Goal: Information Seeking & Learning: Learn about a topic

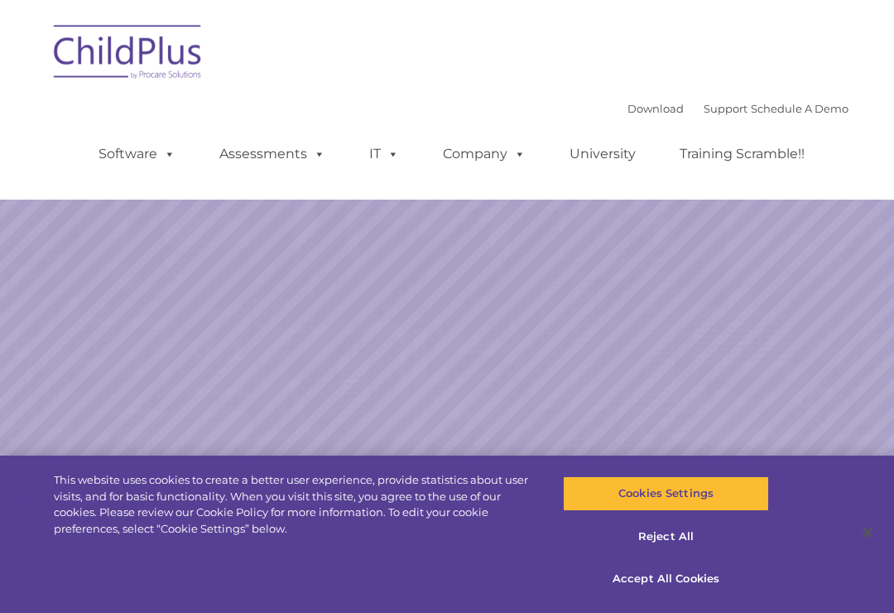
select select "MEDIUM"
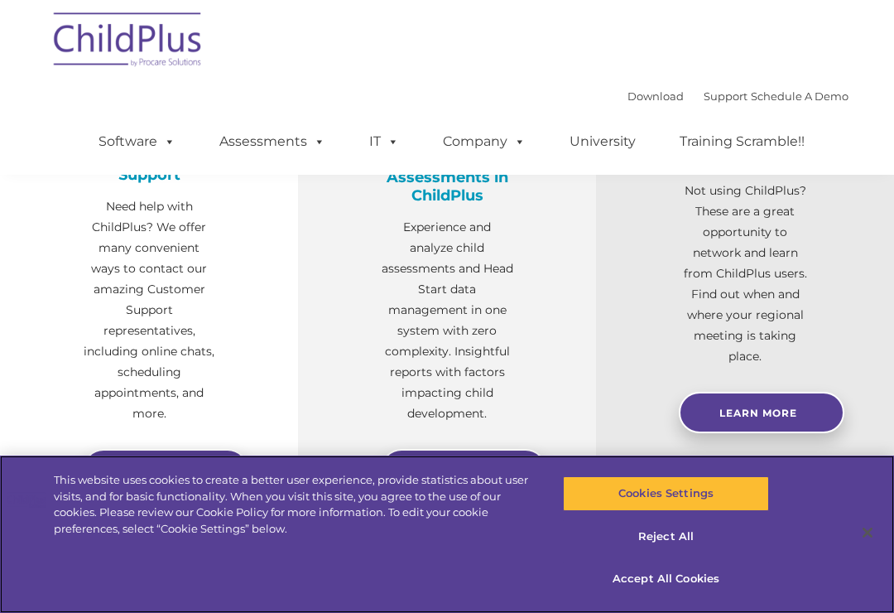
click at [688, 596] on button "Accept All Cookies" at bounding box center [665, 579] width 205 height 35
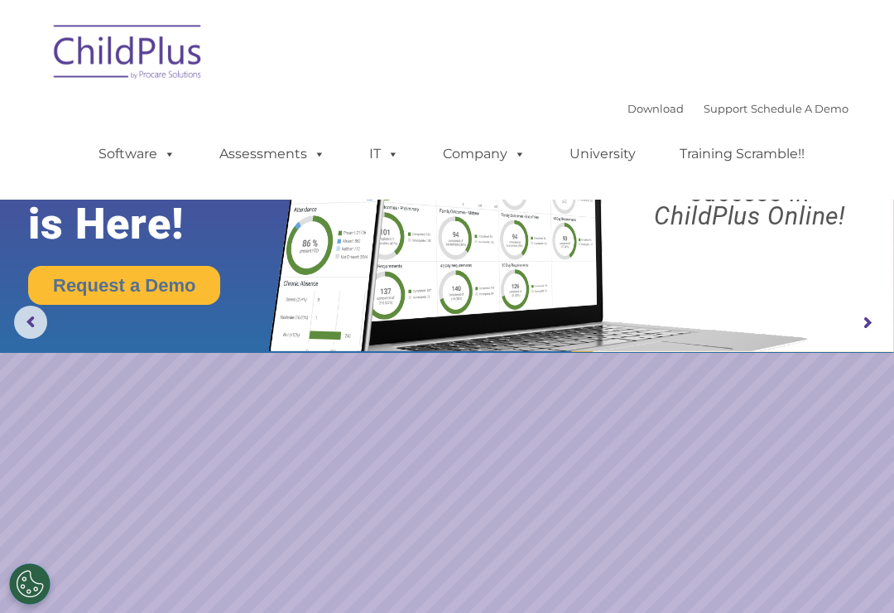
click at [129, 155] on link "Software" at bounding box center [137, 153] width 110 height 33
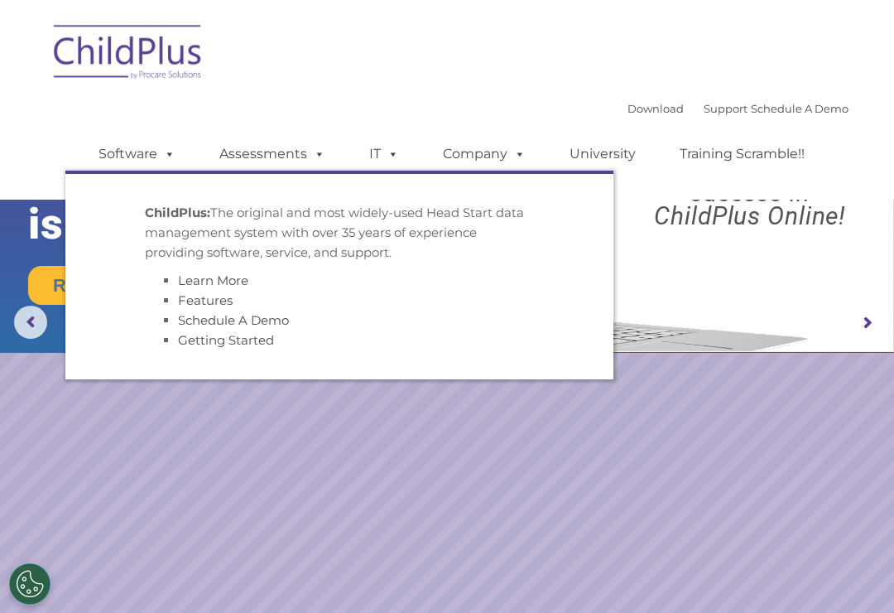
click at [784, 415] on rs-slide "Request a Demo The Future of ChildPlus is Here! Boost your productivity and str…" at bounding box center [447, 323] width 894 height 646
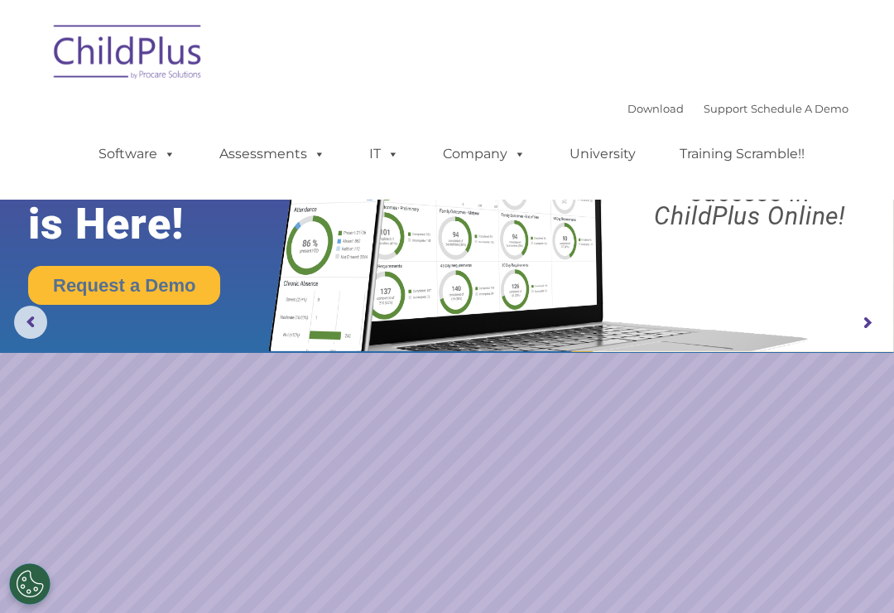
click at [18, 304] on img at bounding box center [447, 176] width 894 height 353
click at [28, 317] on rs-arrow at bounding box center [30, 322] width 33 height 33
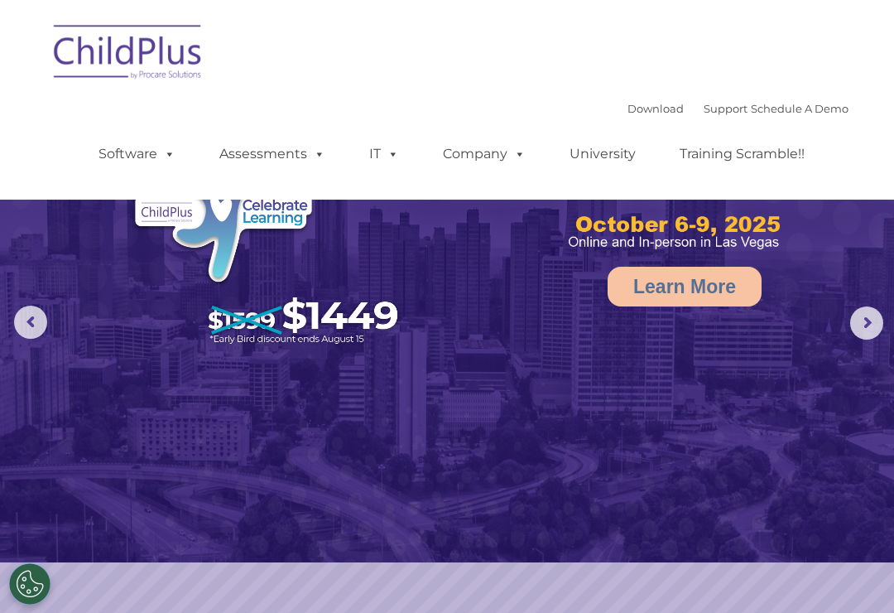
click at [883, 325] on rs-arrow at bounding box center [867, 322] width 33 height 33
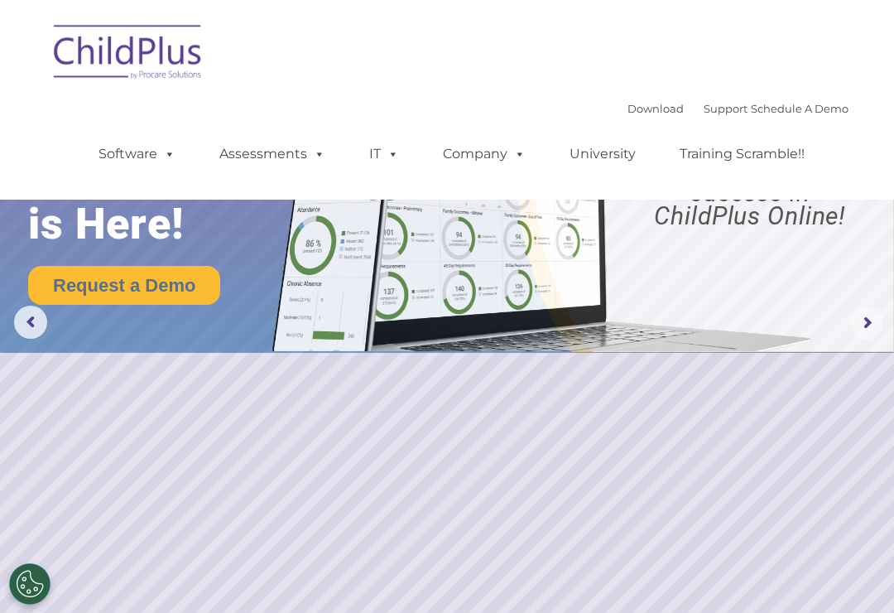
click at [870, 312] on rs-arrow at bounding box center [867, 322] width 33 height 33
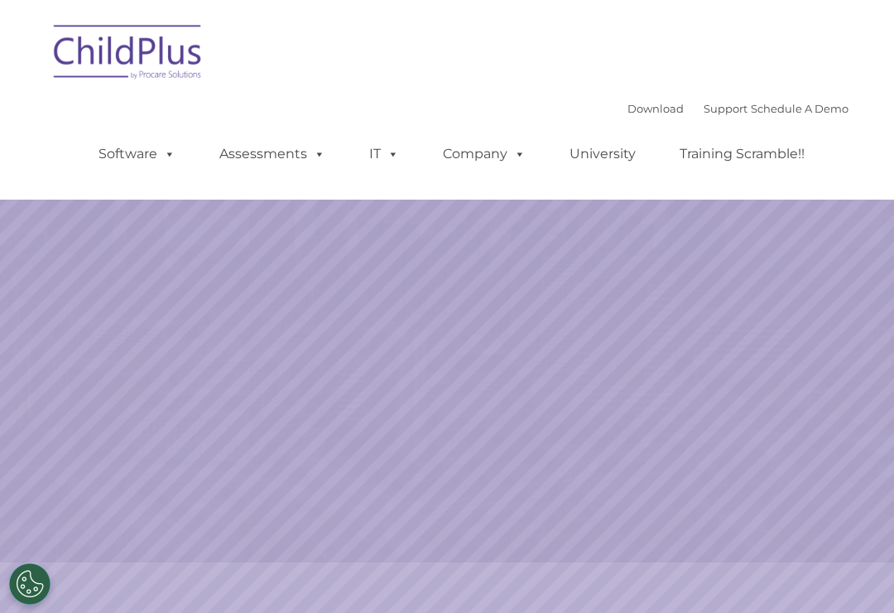
scroll to position [58, 0]
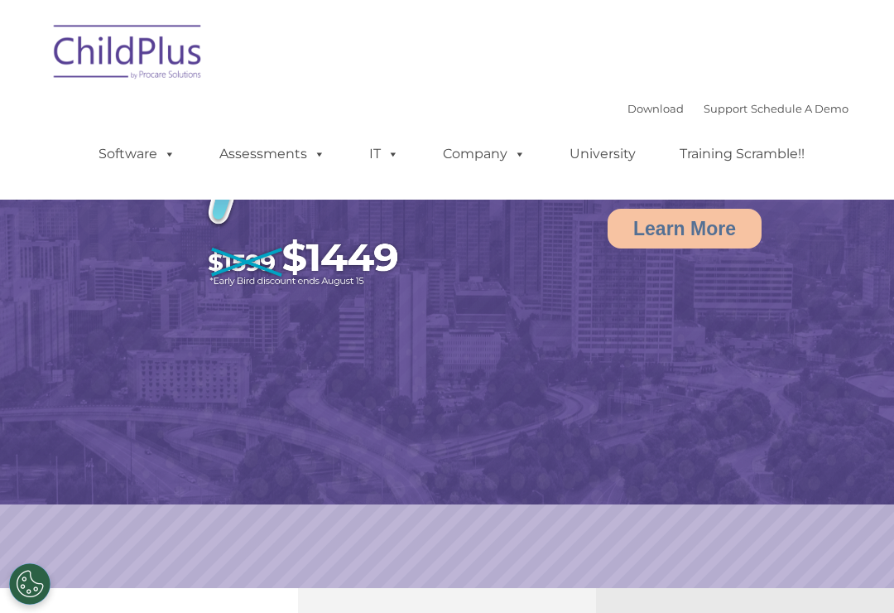
select select "MEDIUM"
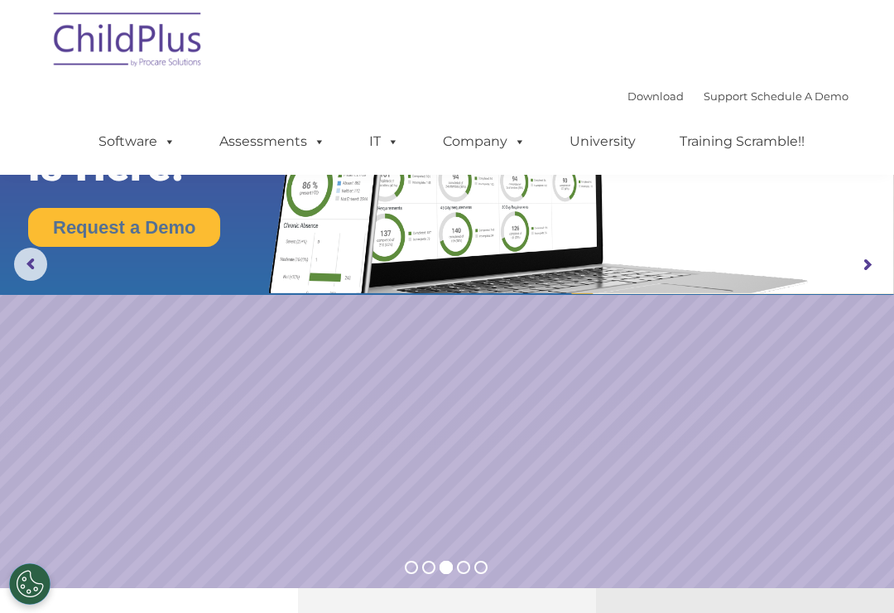
scroll to position [0, 0]
